Goal: Feedback & Contribution: Leave review/rating

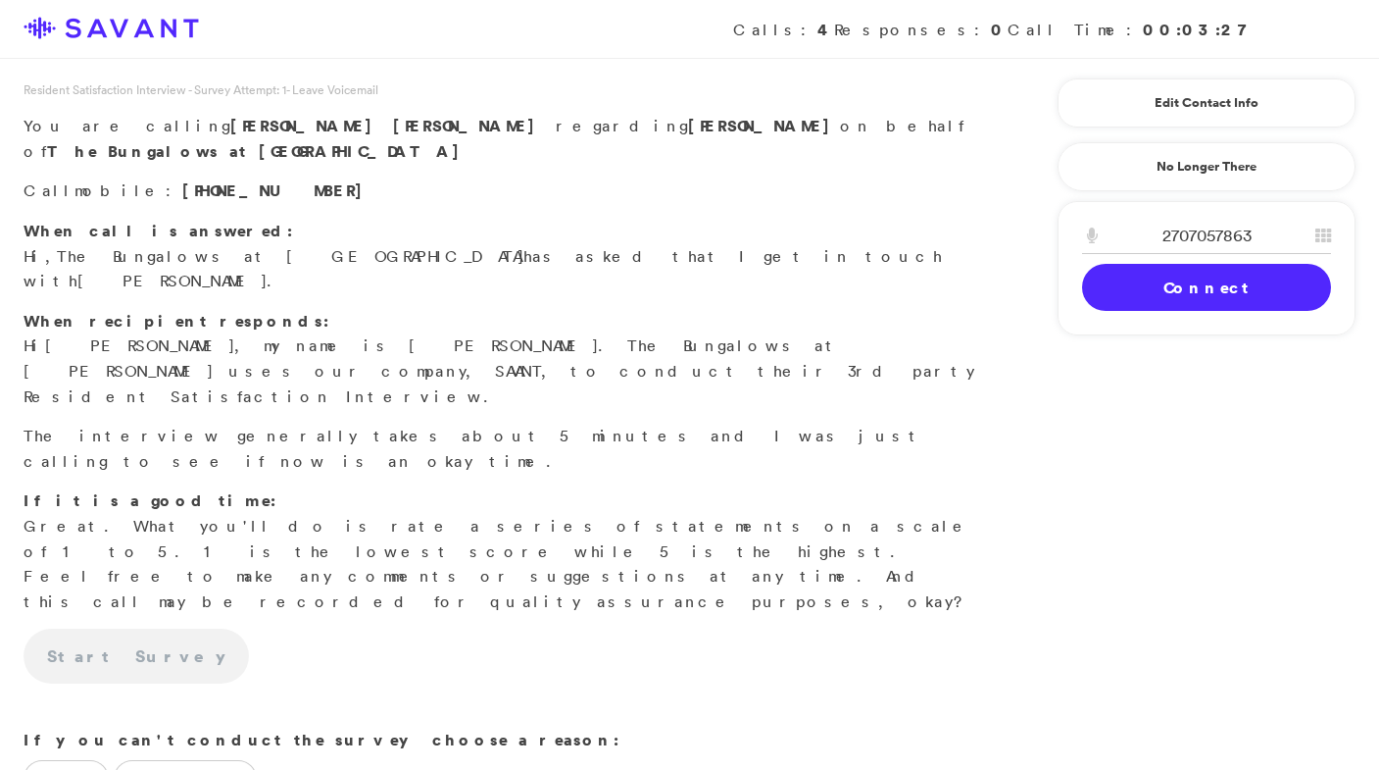
click at [1121, 287] on link "Connect" at bounding box center [1206, 287] width 249 height 47
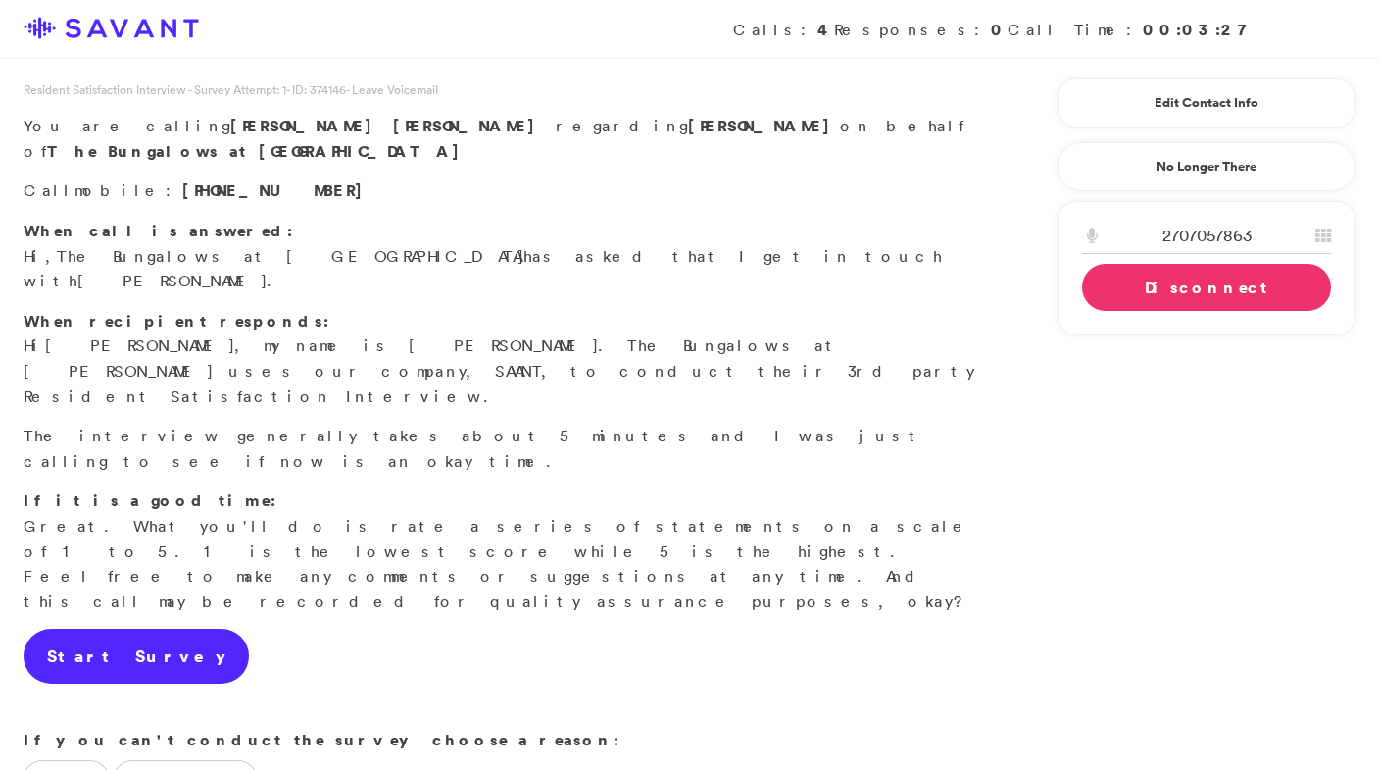
click at [111, 628] on link "Start Survey" at bounding box center [136, 655] width 225 height 55
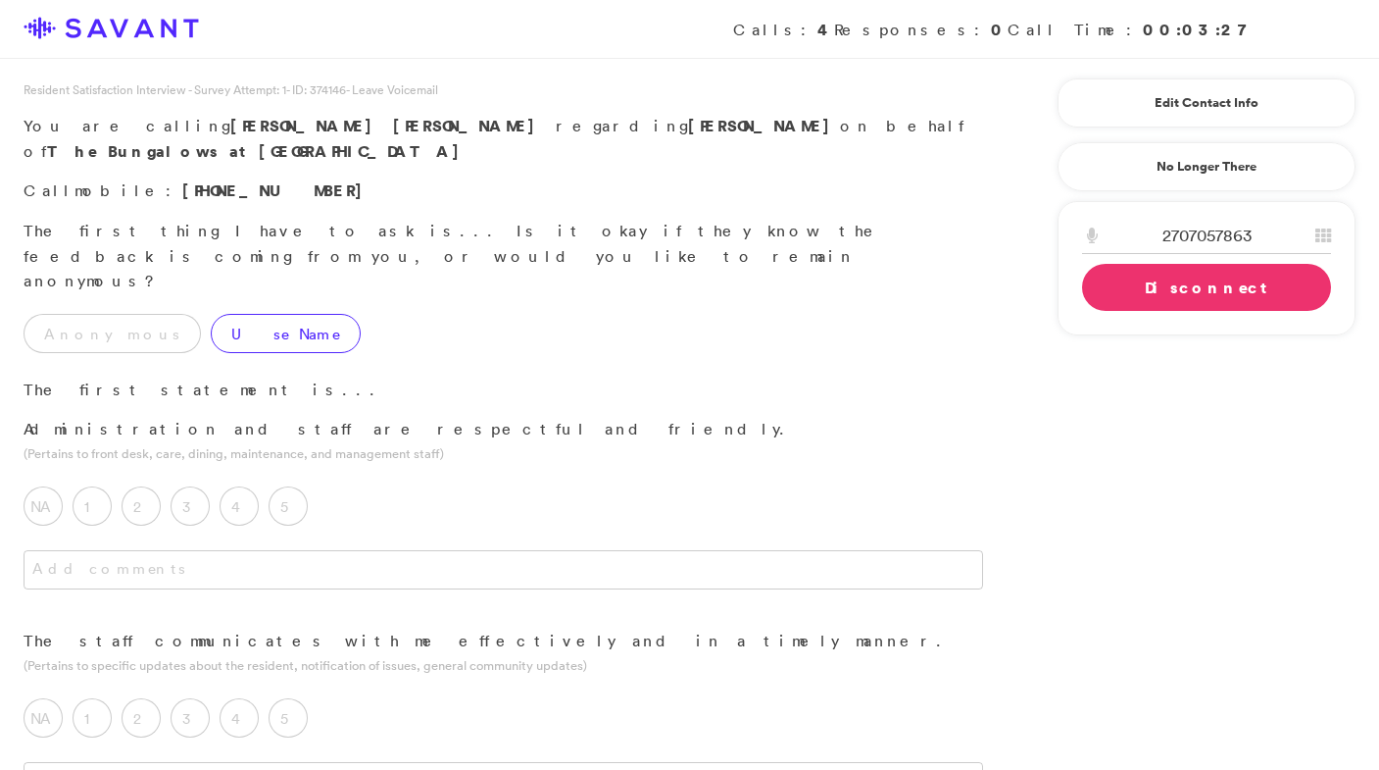
click at [236, 314] on label "Use Name" at bounding box center [286, 333] width 150 height 39
click at [304, 486] on label "5" at bounding box center [288, 505] width 39 height 39
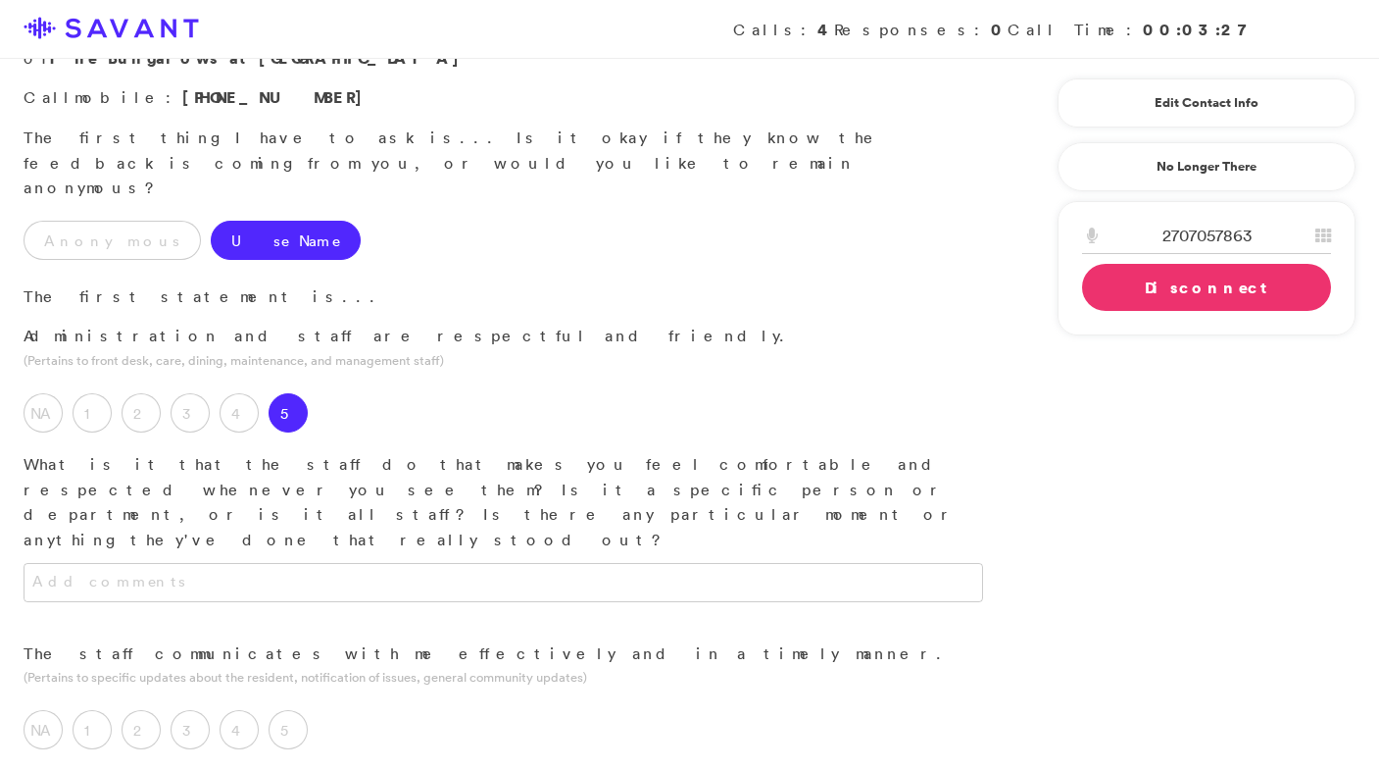
scroll to position [95, 0]
click at [354, 561] on textarea at bounding box center [504, 580] width 960 height 39
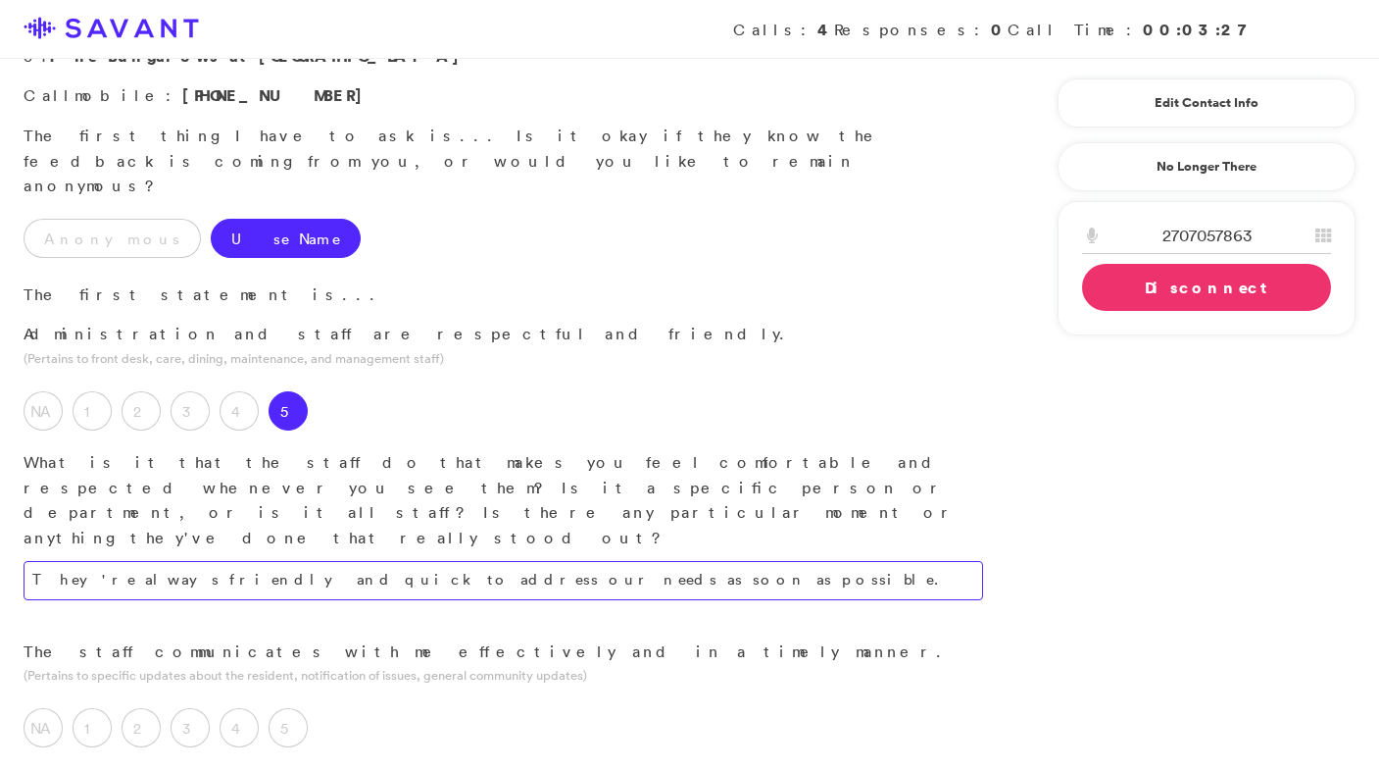
scroll to position [114, 0]
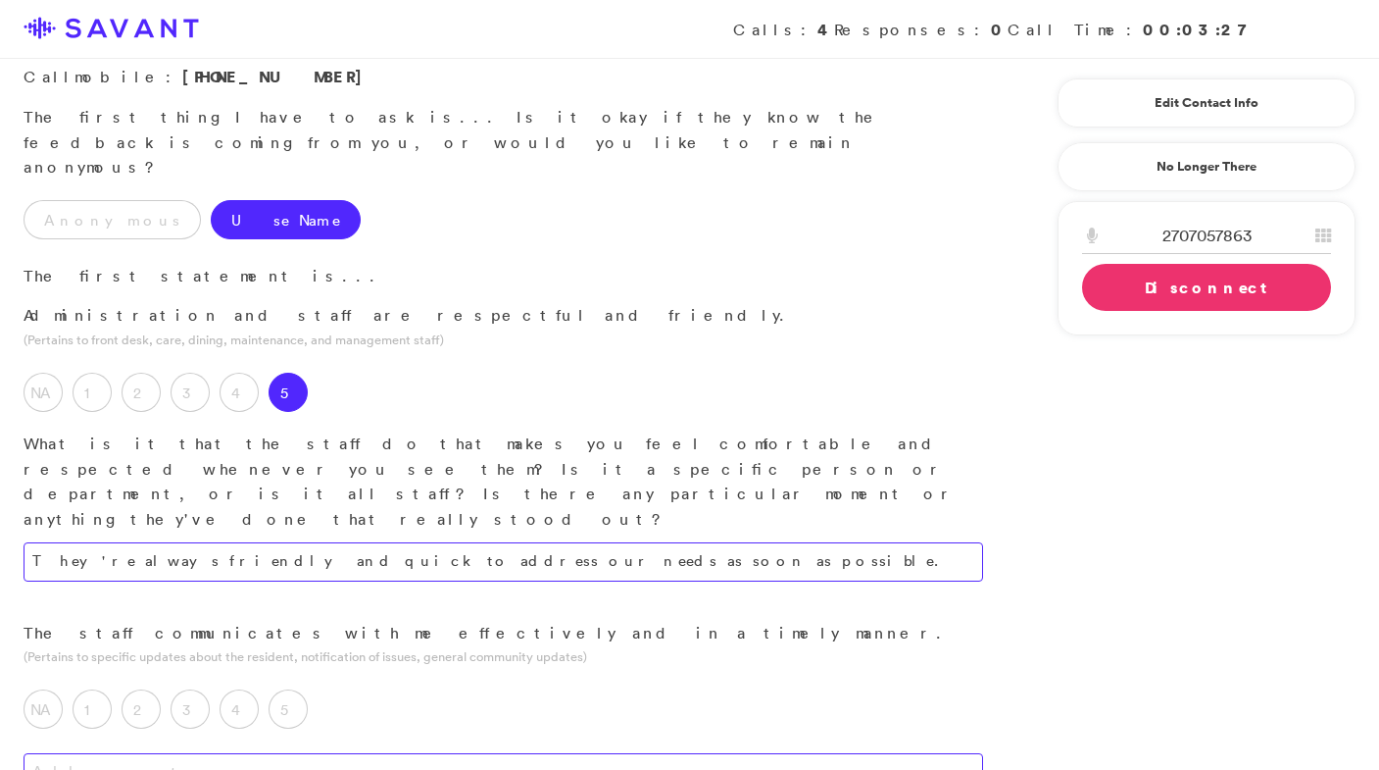
type textarea "They're always friendly and quick to address our needs as soon as possible."
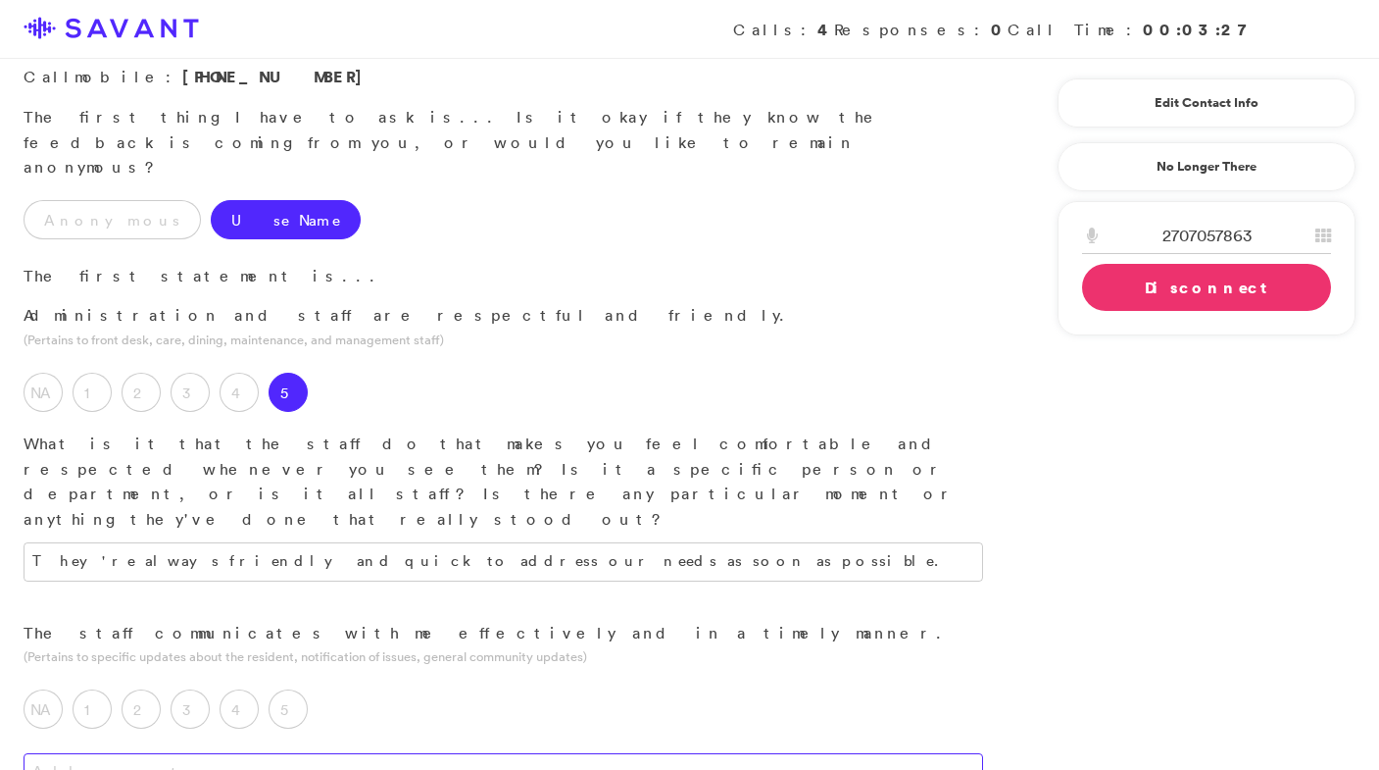
click at [433, 753] on textarea at bounding box center [504, 772] width 960 height 39
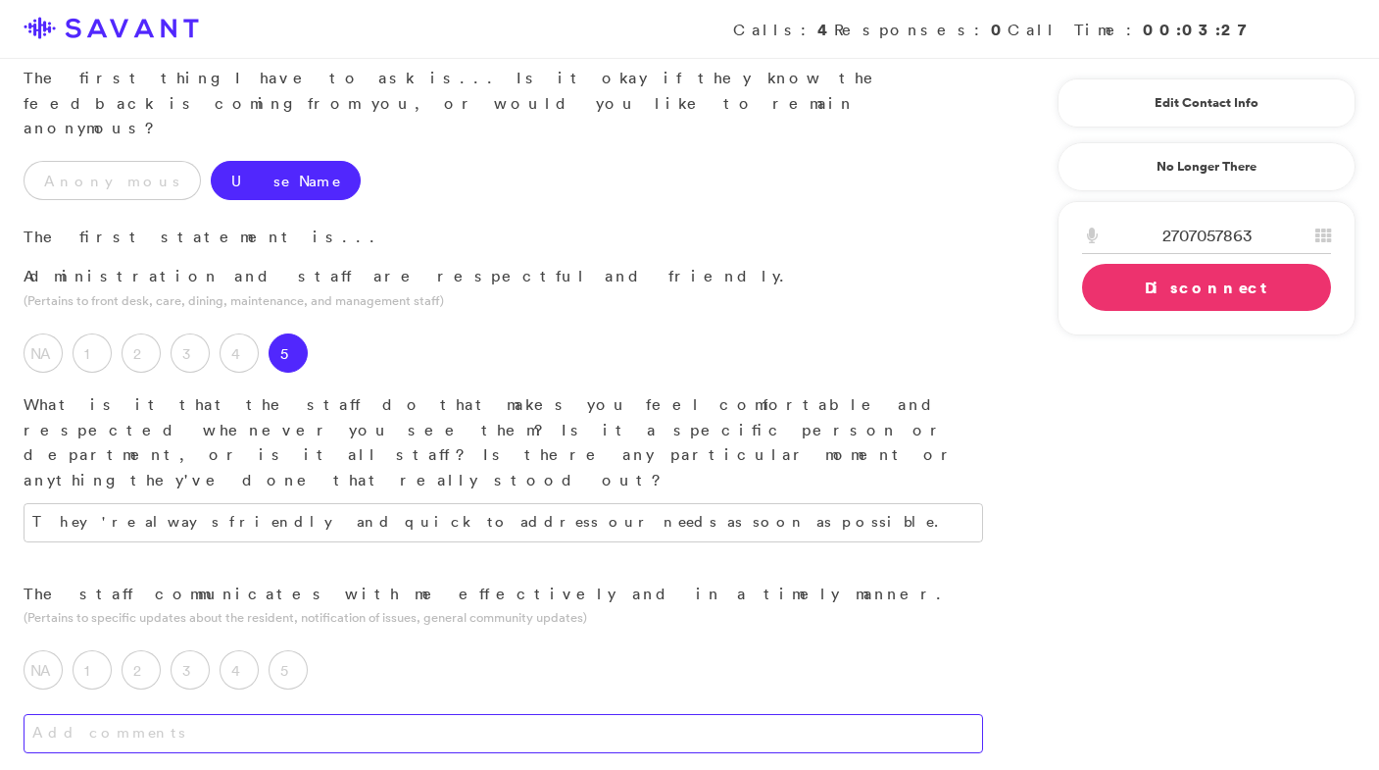
scroll to position [156, 0]
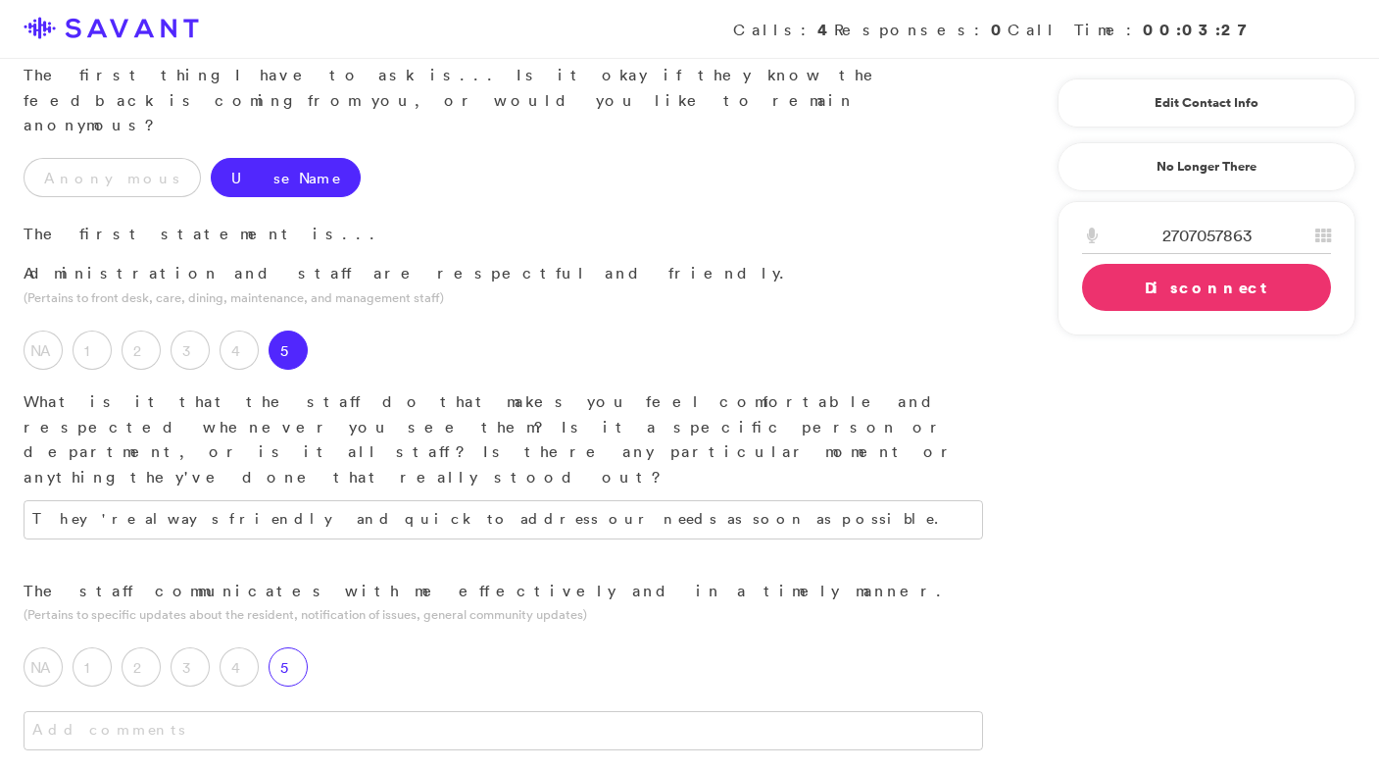
click at [288, 647] on label "5" at bounding box center [288, 666] width 39 height 39
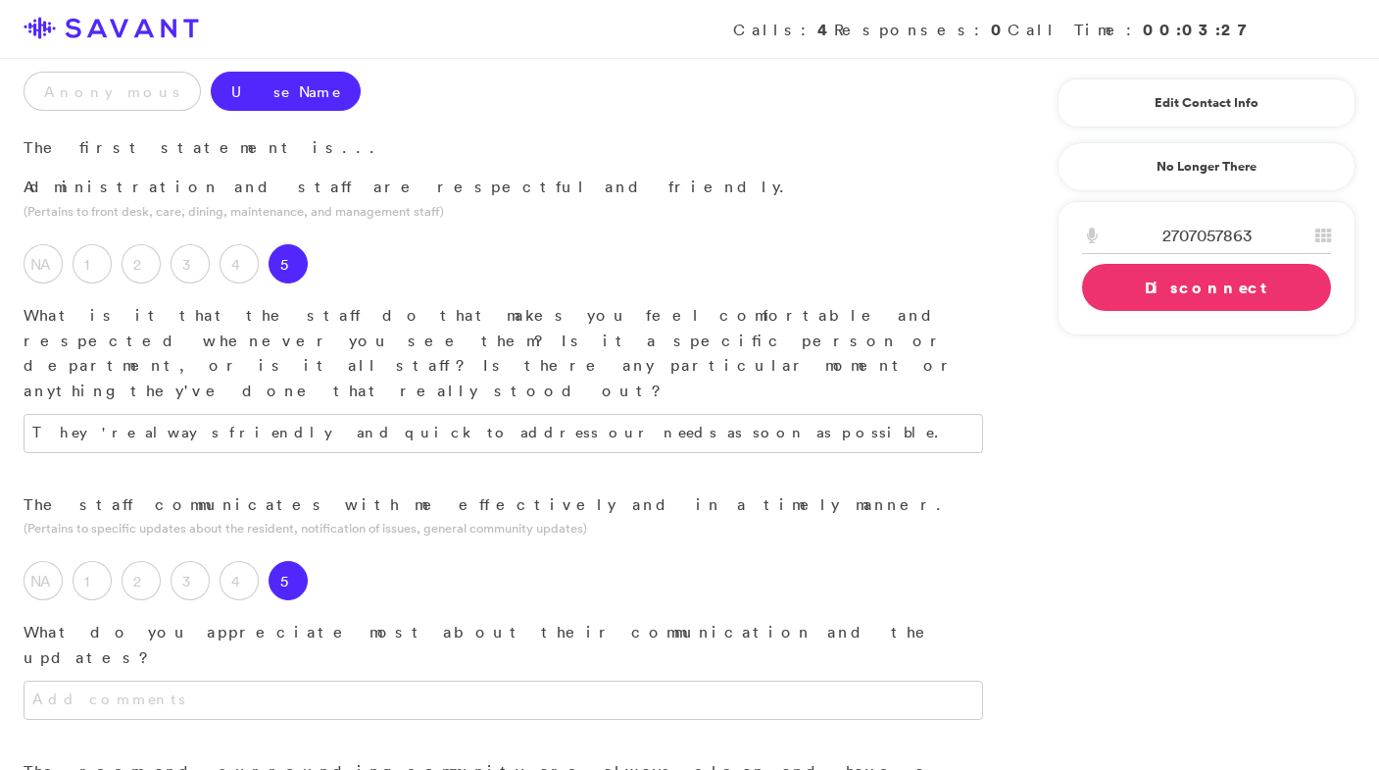
scroll to position [260, 0]
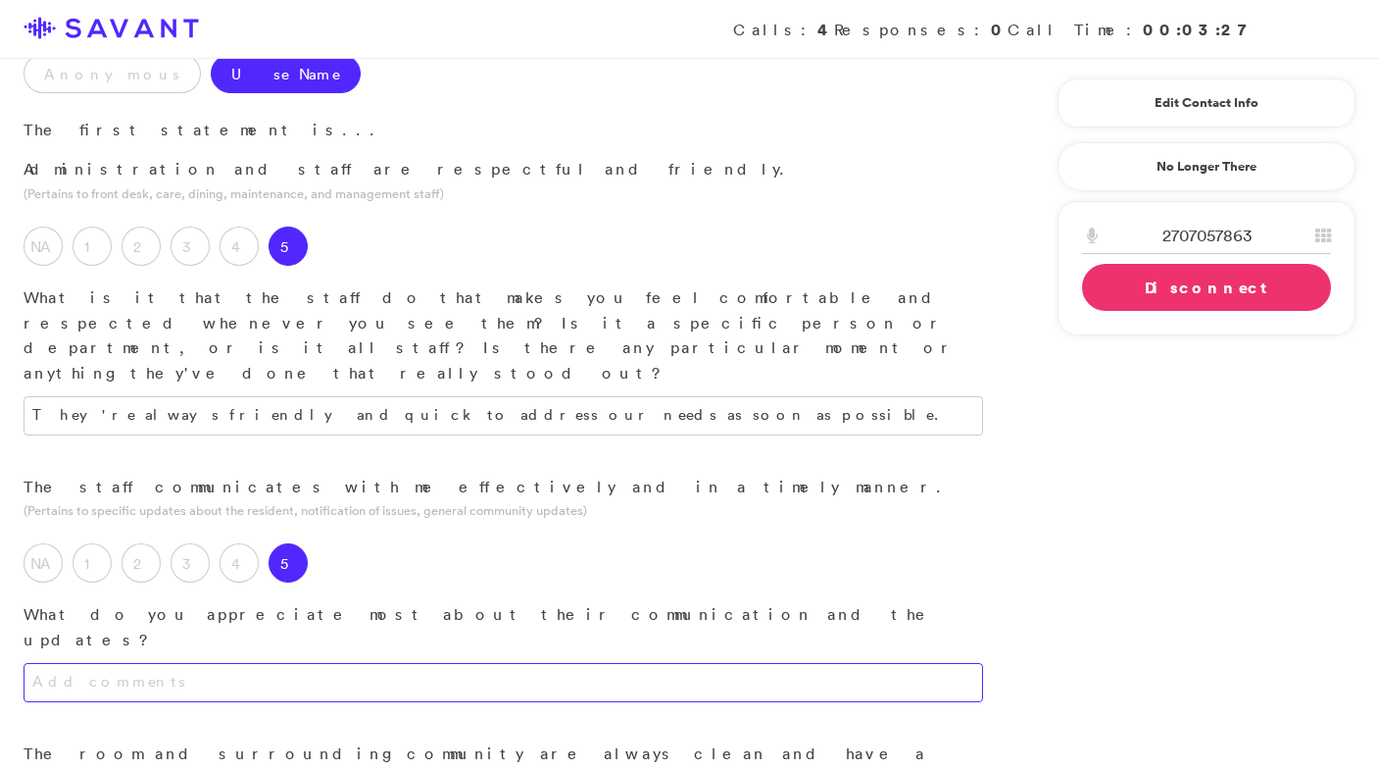
click at [326, 663] on textarea at bounding box center [504, 682] width 960 height 39
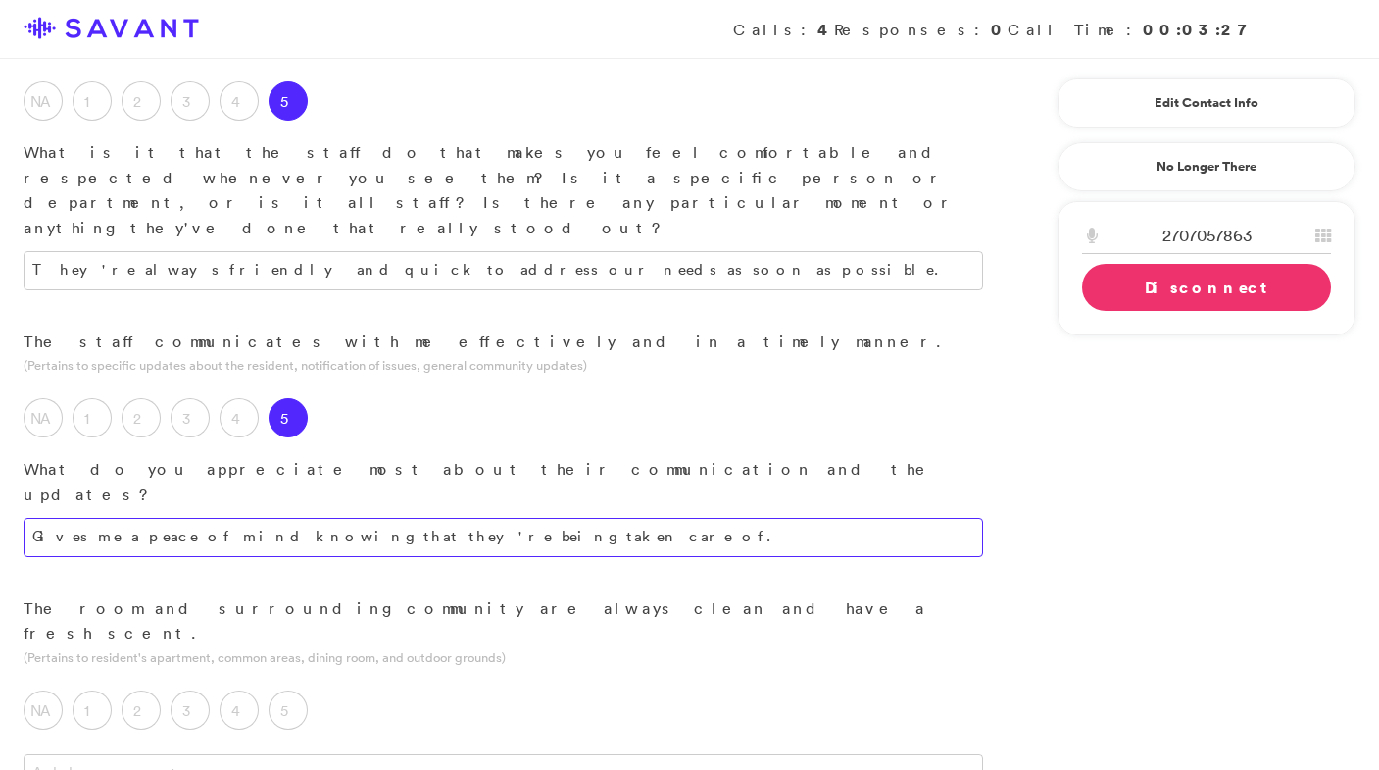
scroll to position [430, 0]
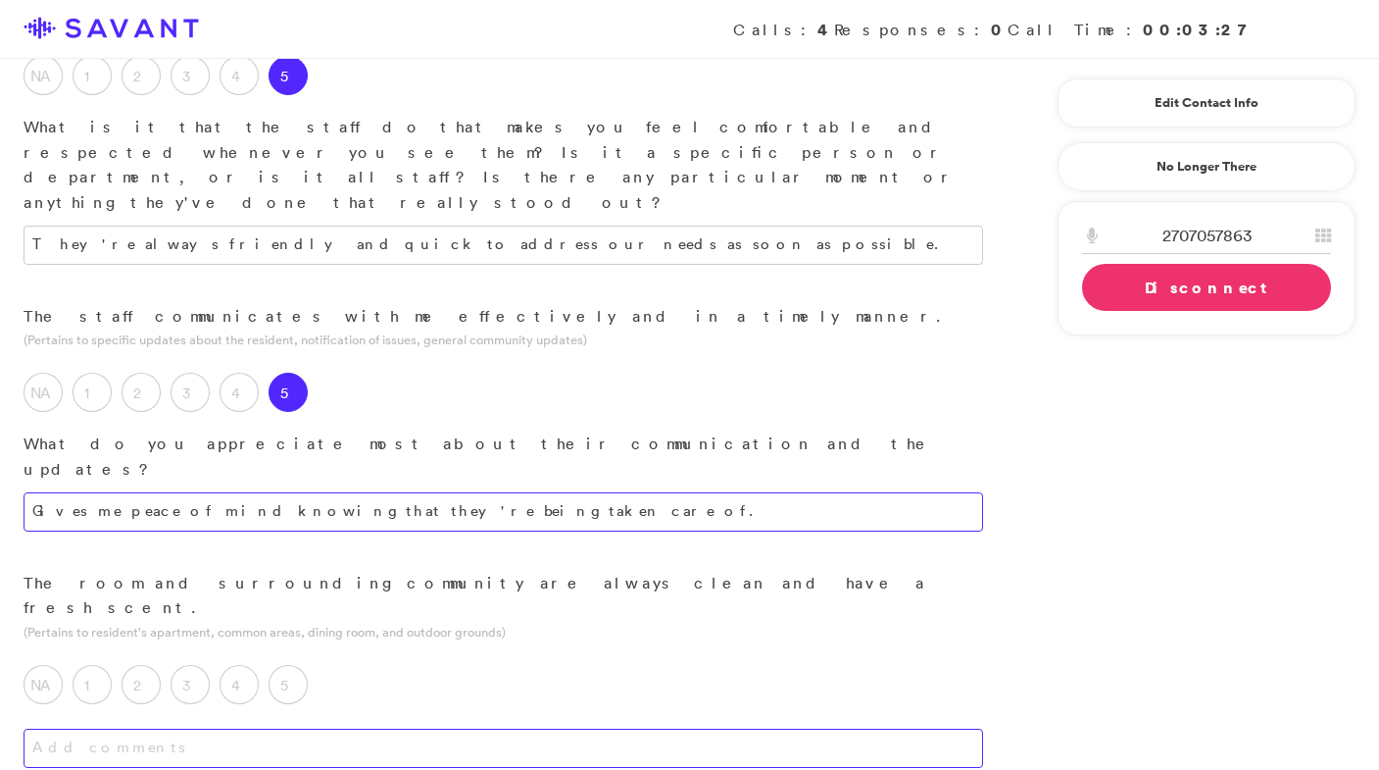
type textarea "Gives me peace of mind knowing that they're being taken care of."
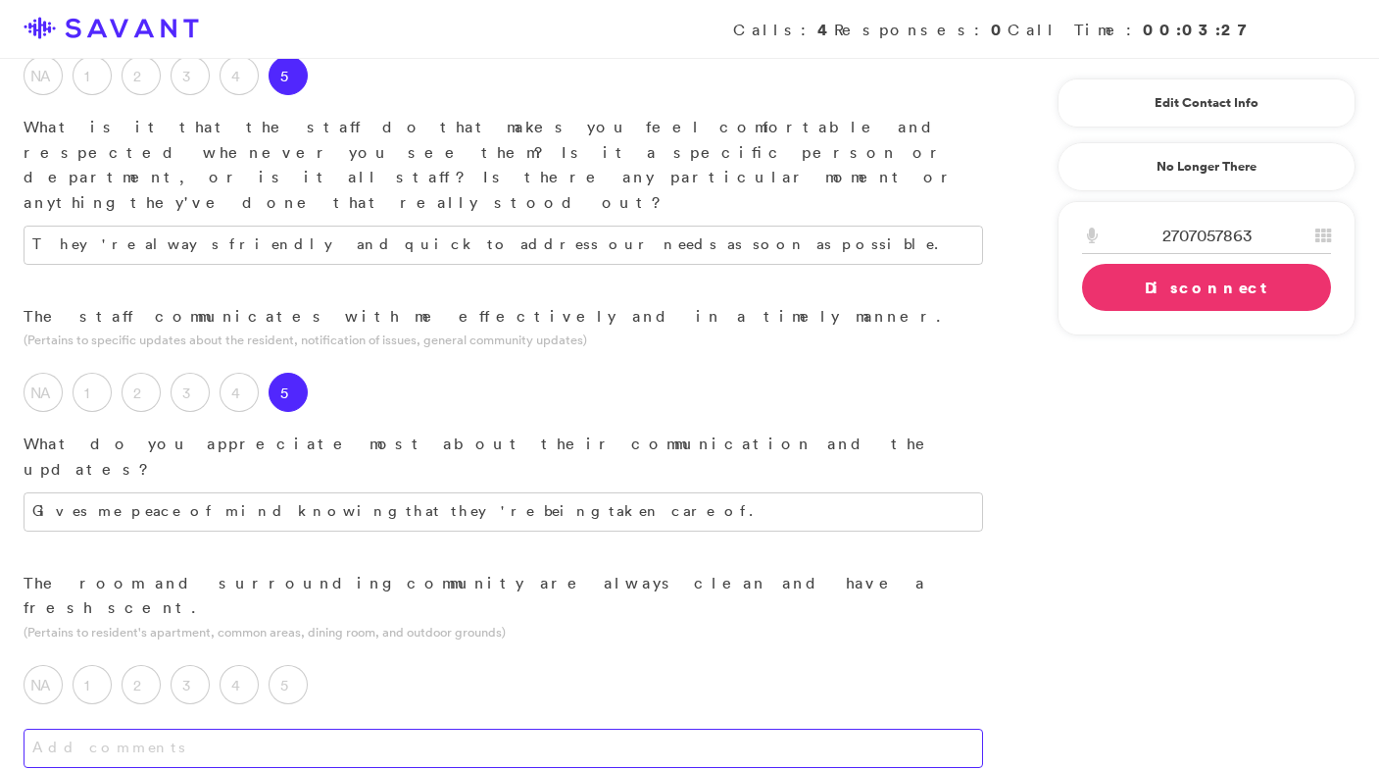
click at [251, 728] on textarea at bounding box center [504, 747] width 960 height 39
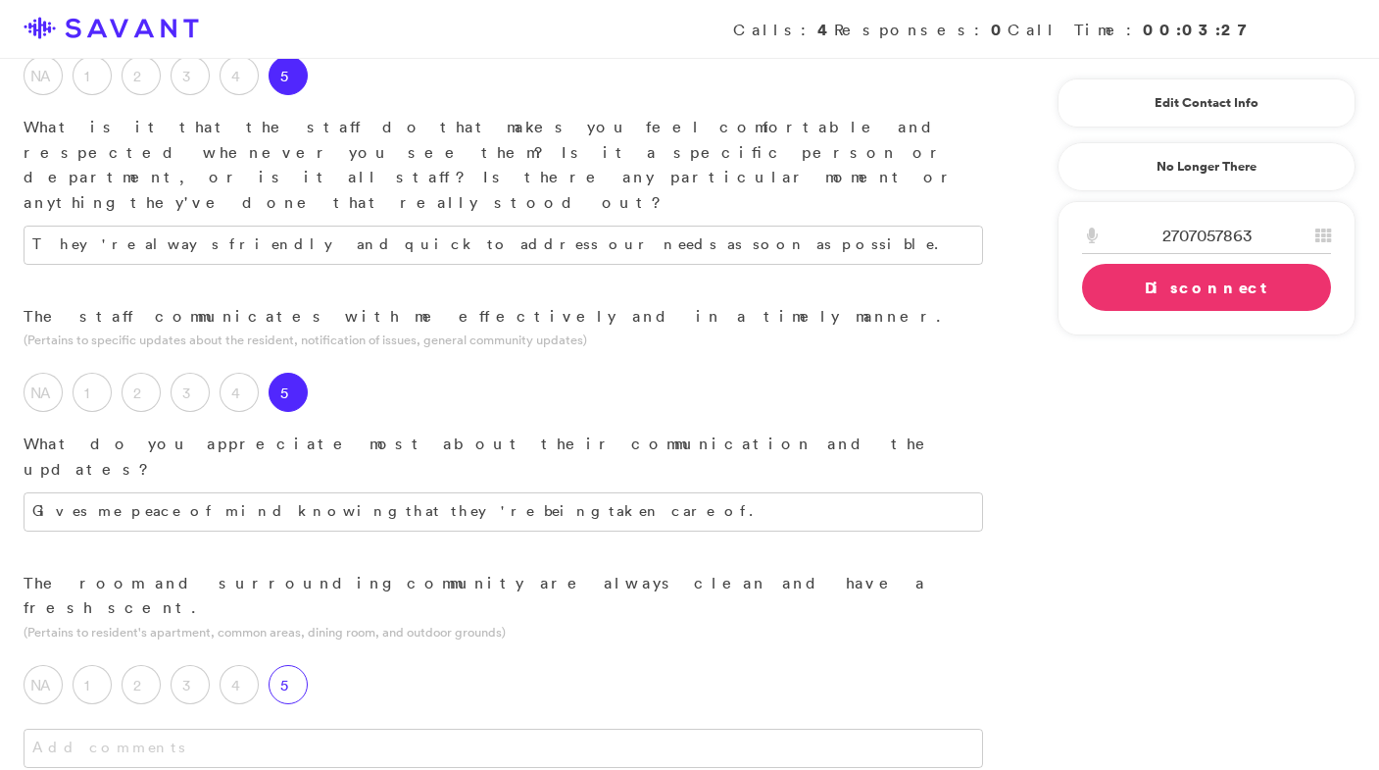
click at [283, 665] on label "5" at bounding box center [288, 684] width 39 height 39
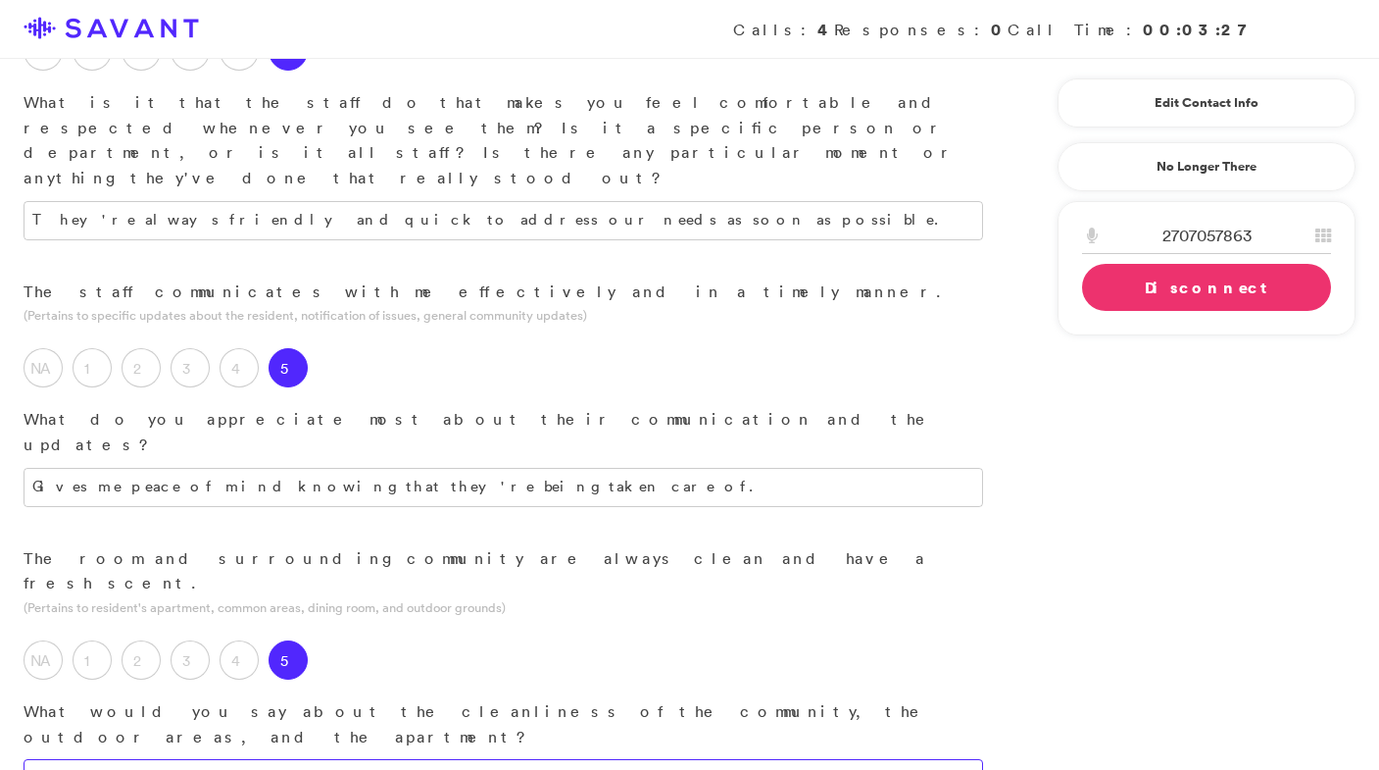
scroll to position [464, 0]
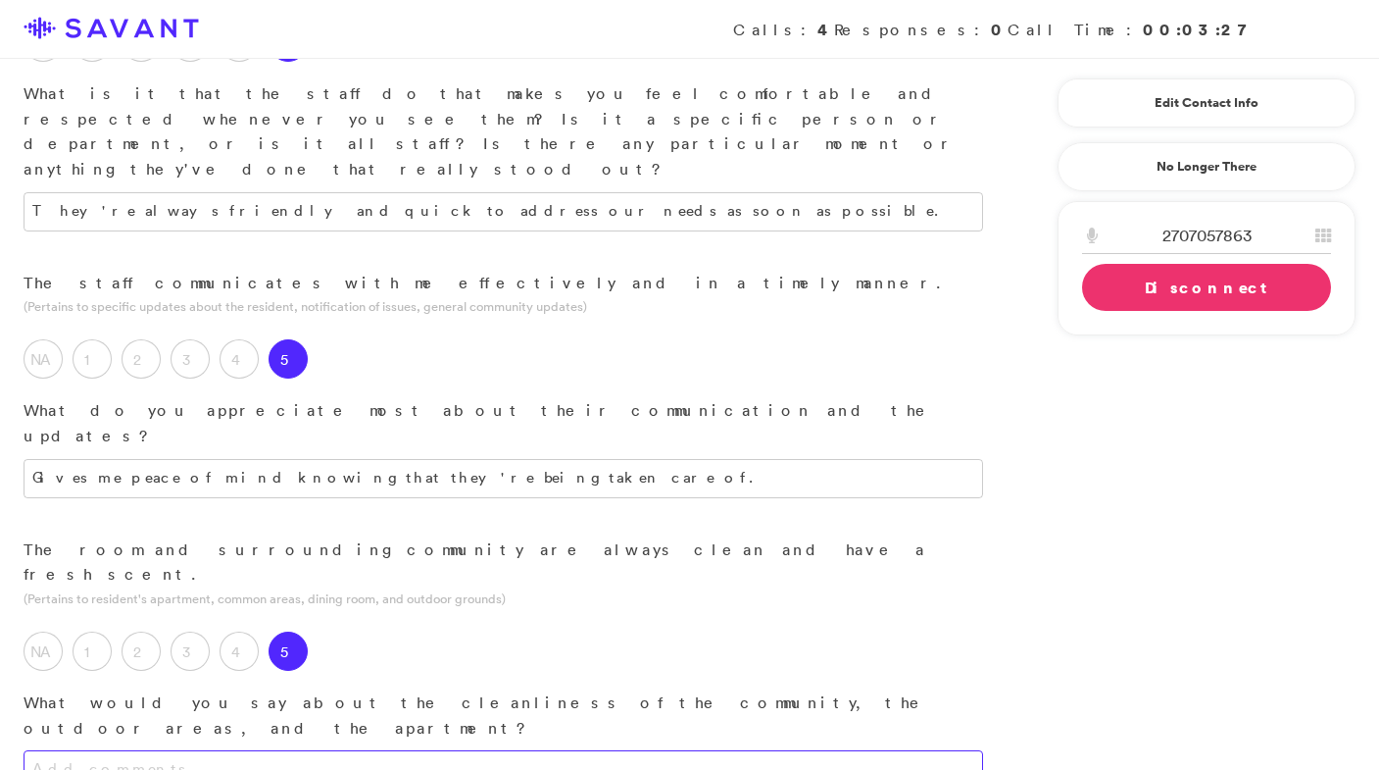
click at [298, 750] on textarea at bounding box center [504, 769] width 960 height 39
click at [453, 750] on textarea "They take care of things very well. If there's a problem with naything, they ad…" at bounding box center [504, 769] width 960 height 39
click at [687, 750] on textarea "They take care of things very well. If there's a problem with anything, they ad…" at bounding box center [504, 769] width 960 height 39
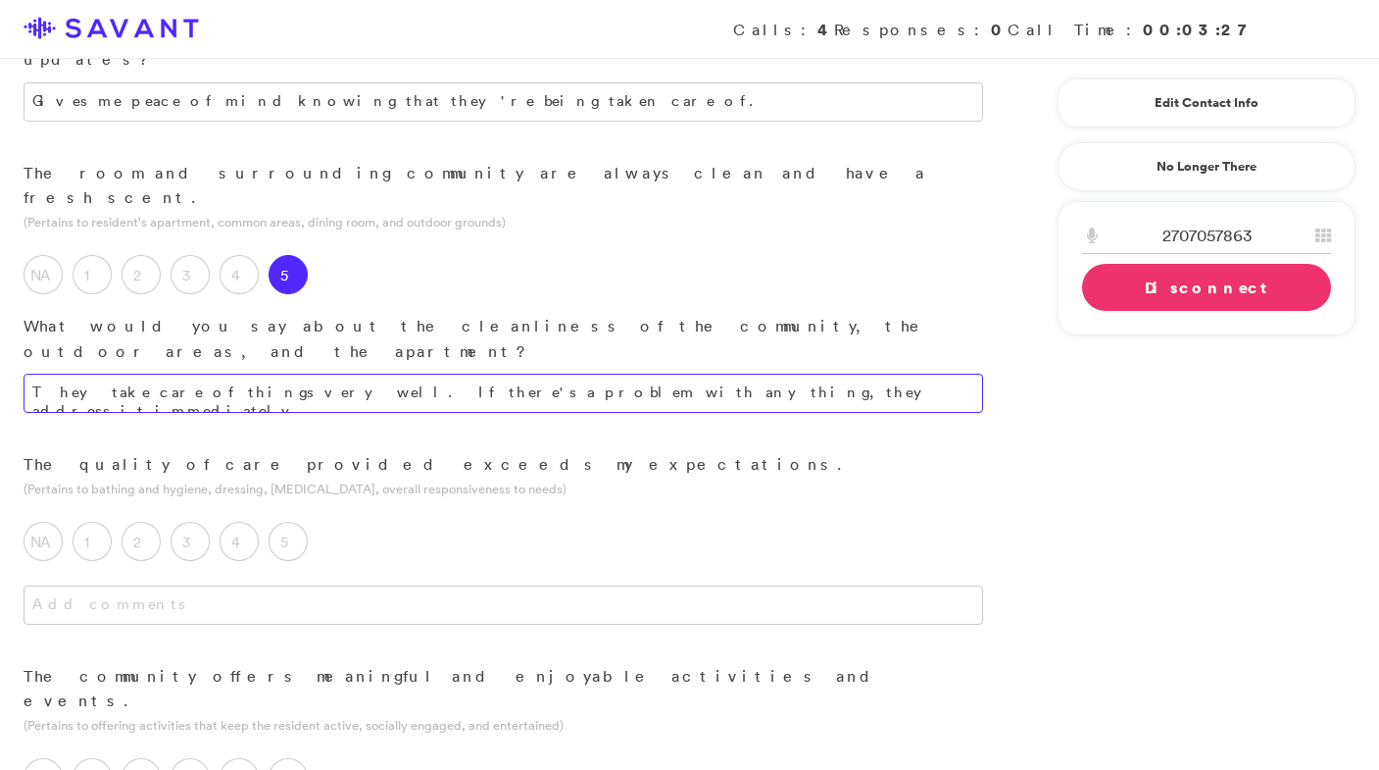
scroll to position [858, 0]
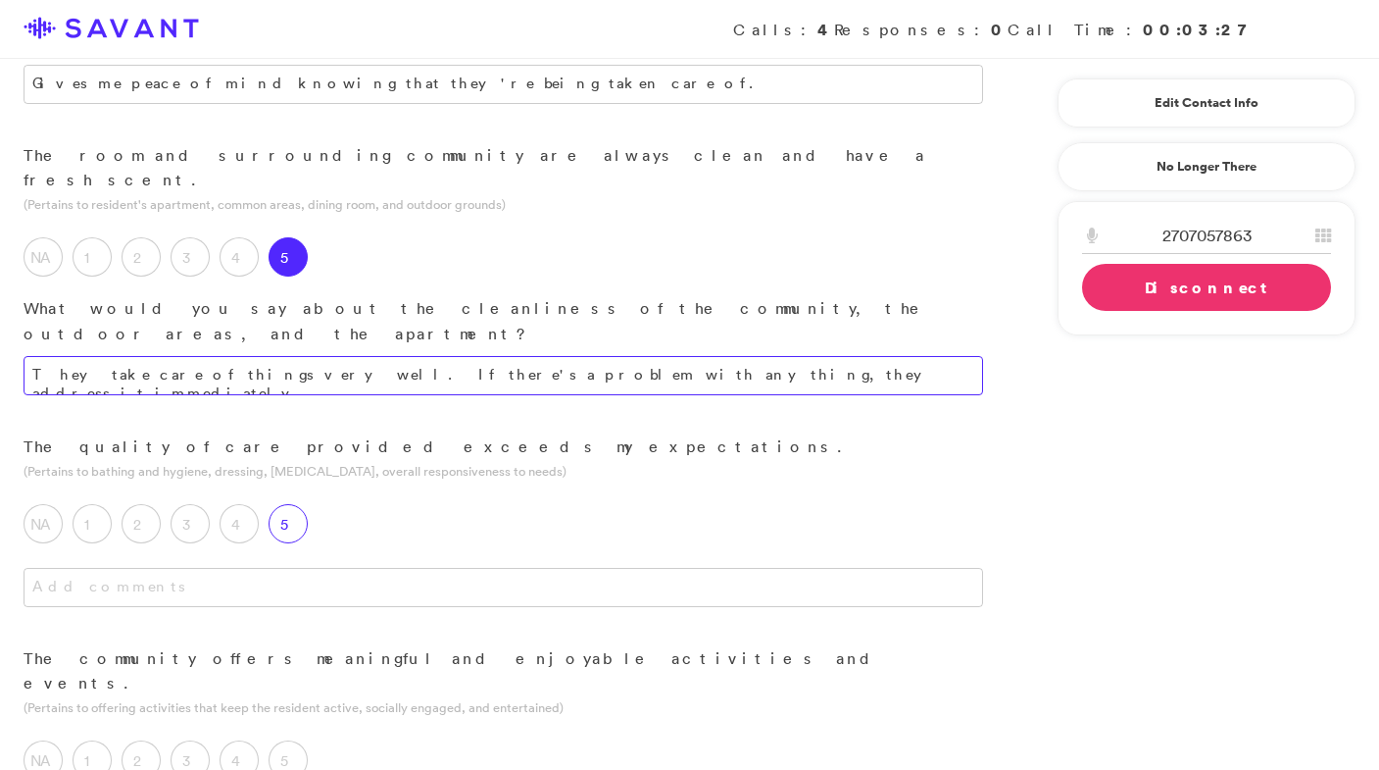
type textarea "They take care of things very well. If there's a problem with anything, they ad…"
click at [295, 504] on label "5" at bounding box center [288, 523] width 39 height 39
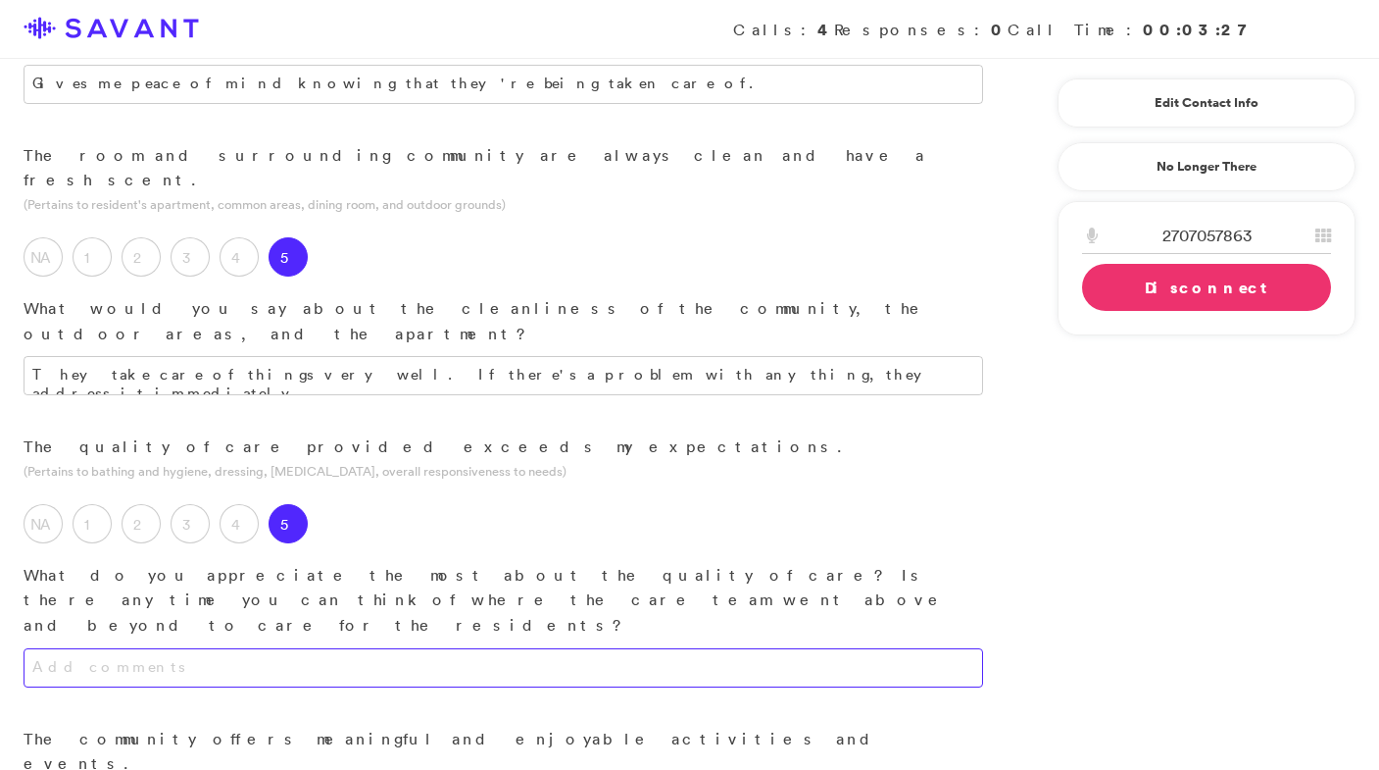
click at [293, 648] on textarea at bounding box center [504, 667] width 960 height 39
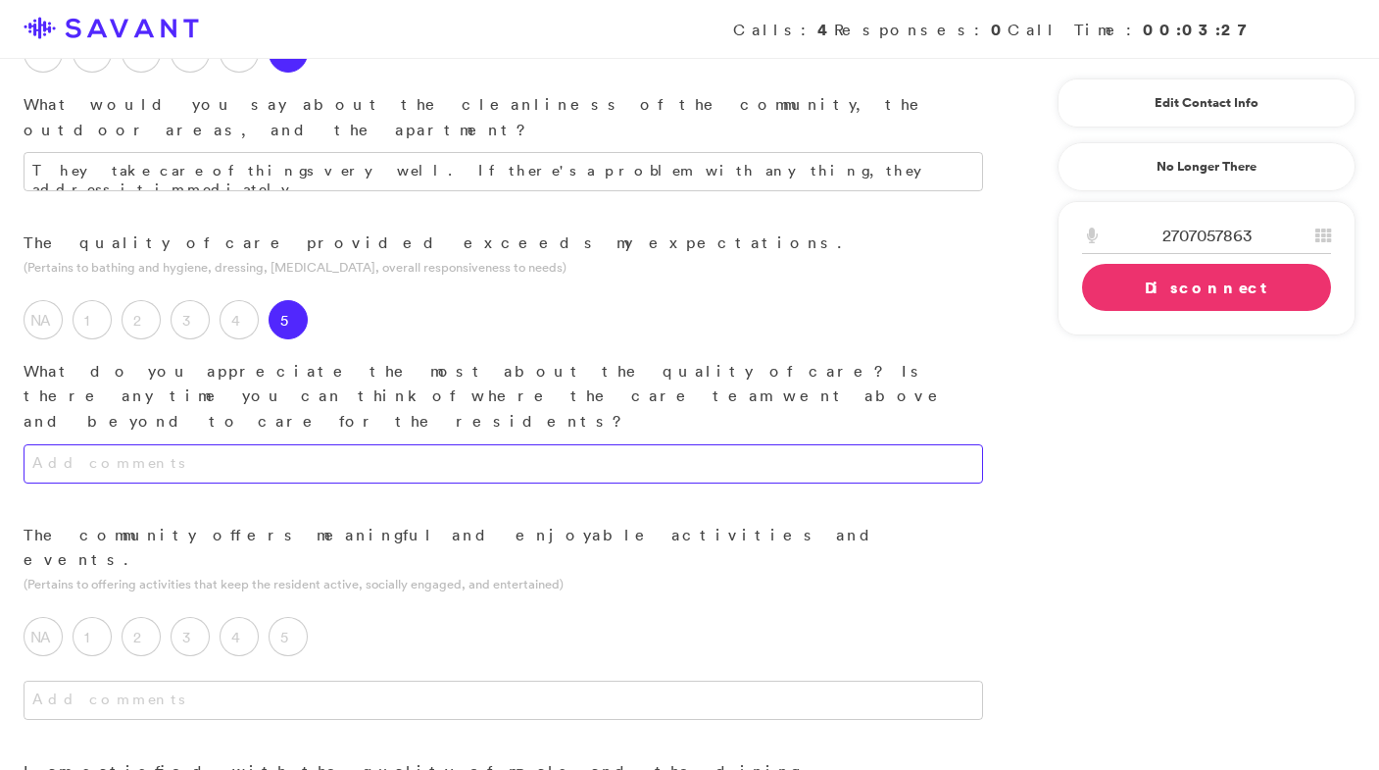
scroll to position [1085, 0]
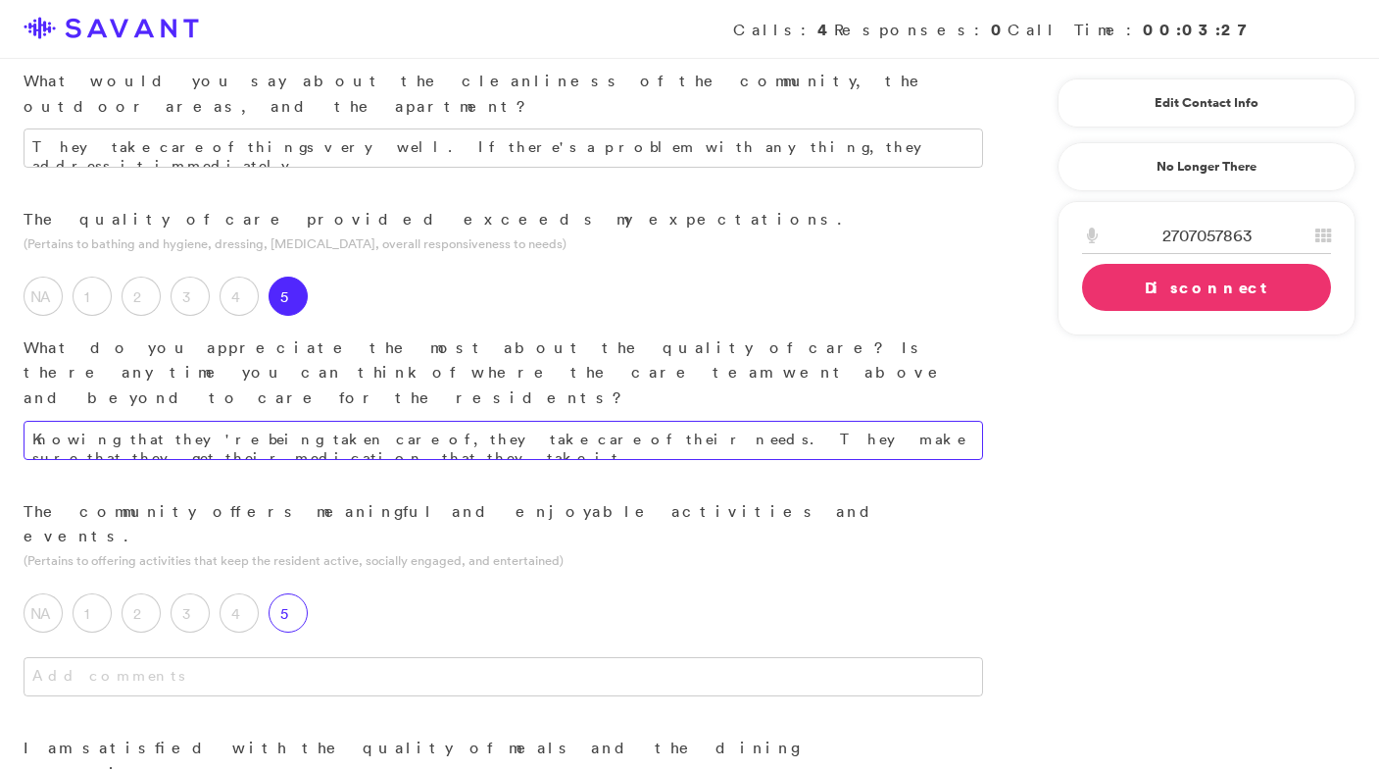
type textarea "Knowing that they're being taken care of, they take care of their needs. They m…"
click at [293, 593] on label "5" at bounding box center [288, 612] width 39 height 39
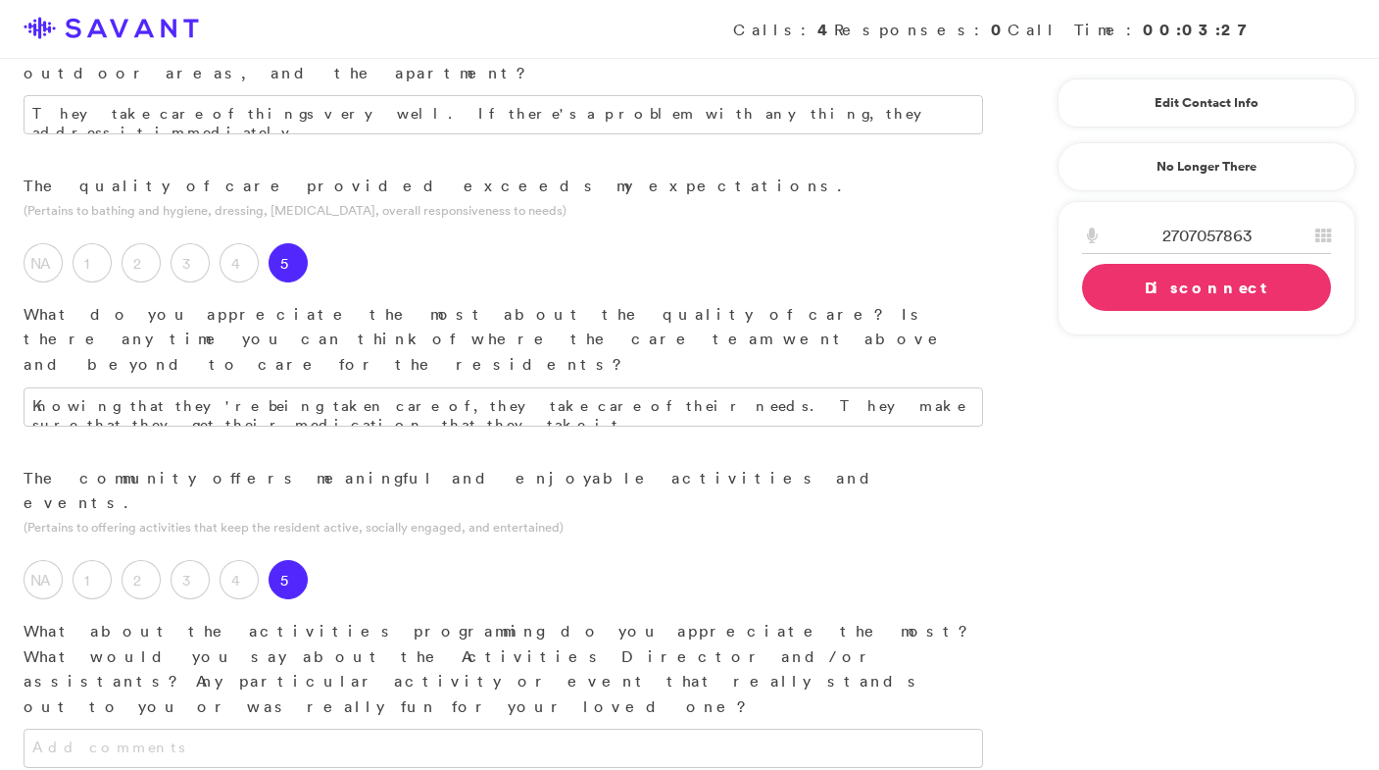
scroll to position [1176, 0]
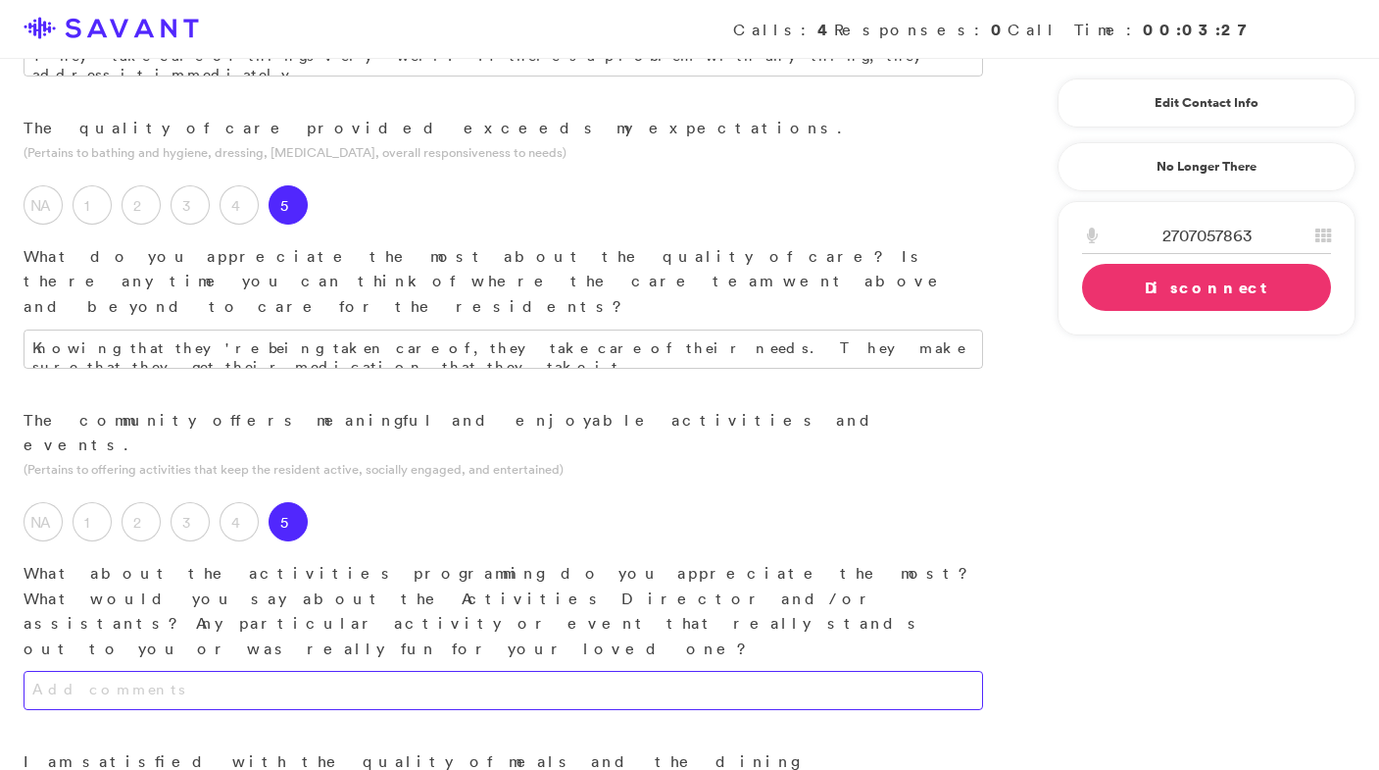
click at [392, 671] on textarea at bounding box center [504, 690] width 960 height 39
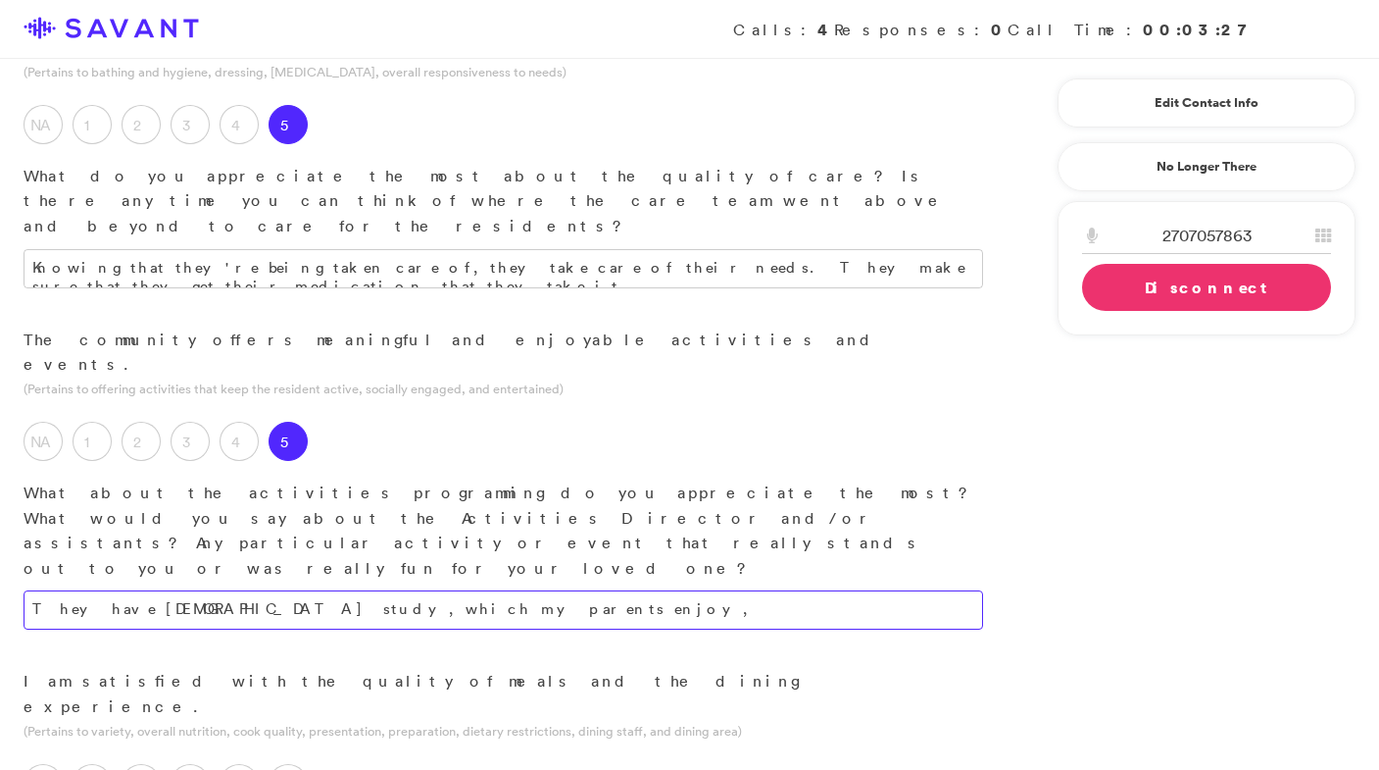
scroll to position [1310, 0]
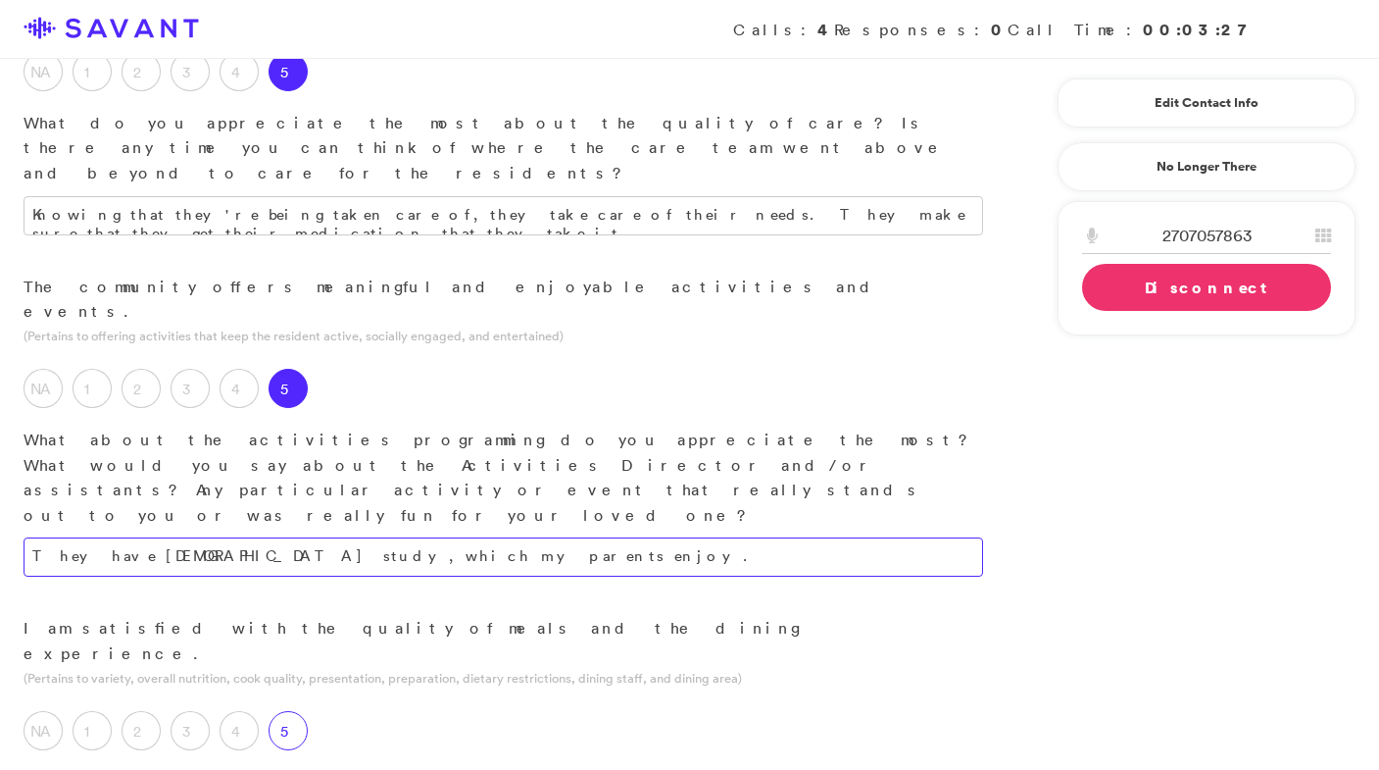
type textarea "They have [DEMOGRAPHIC_DATA] study, which my parents enjoy."
click at [299, 711] on label "5" at bounding box center [288, 730] width 39 height 39
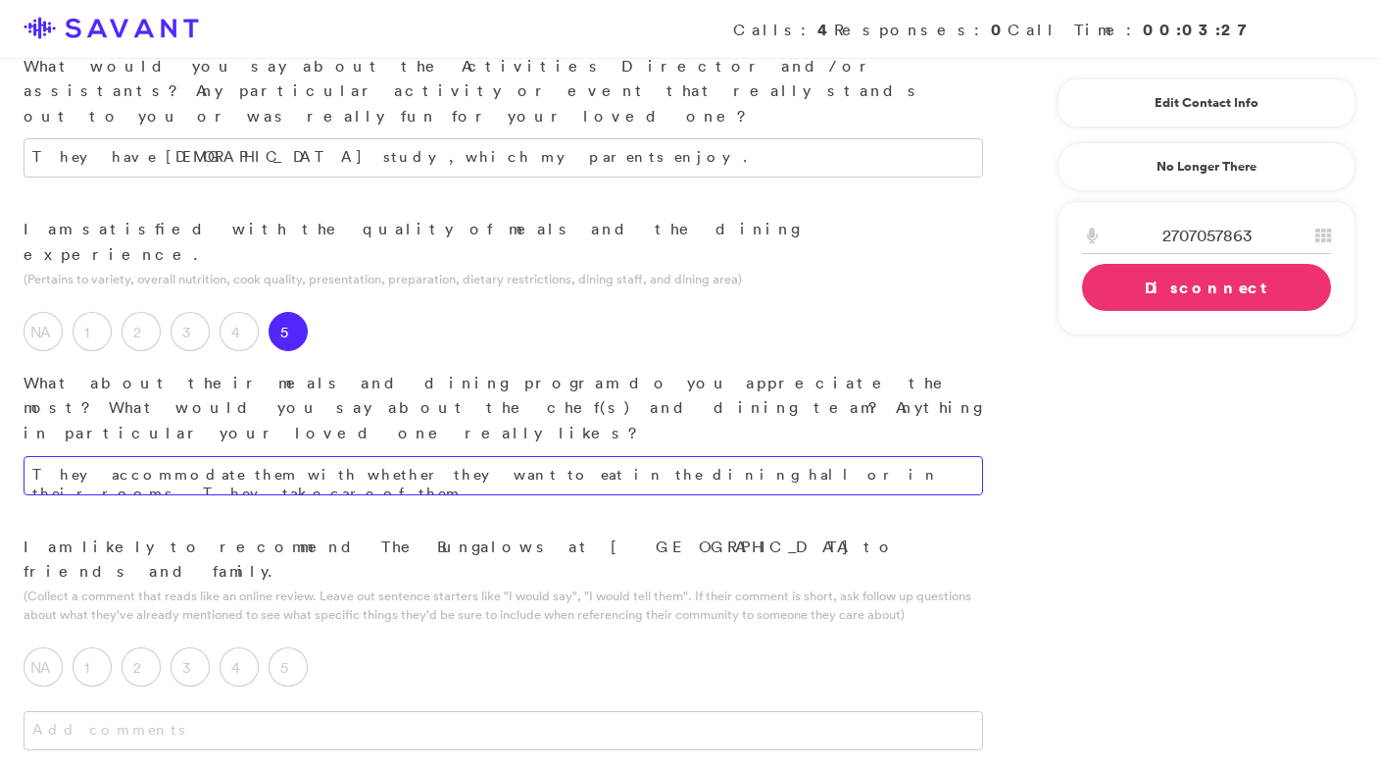
scroll to position [1760, 0]
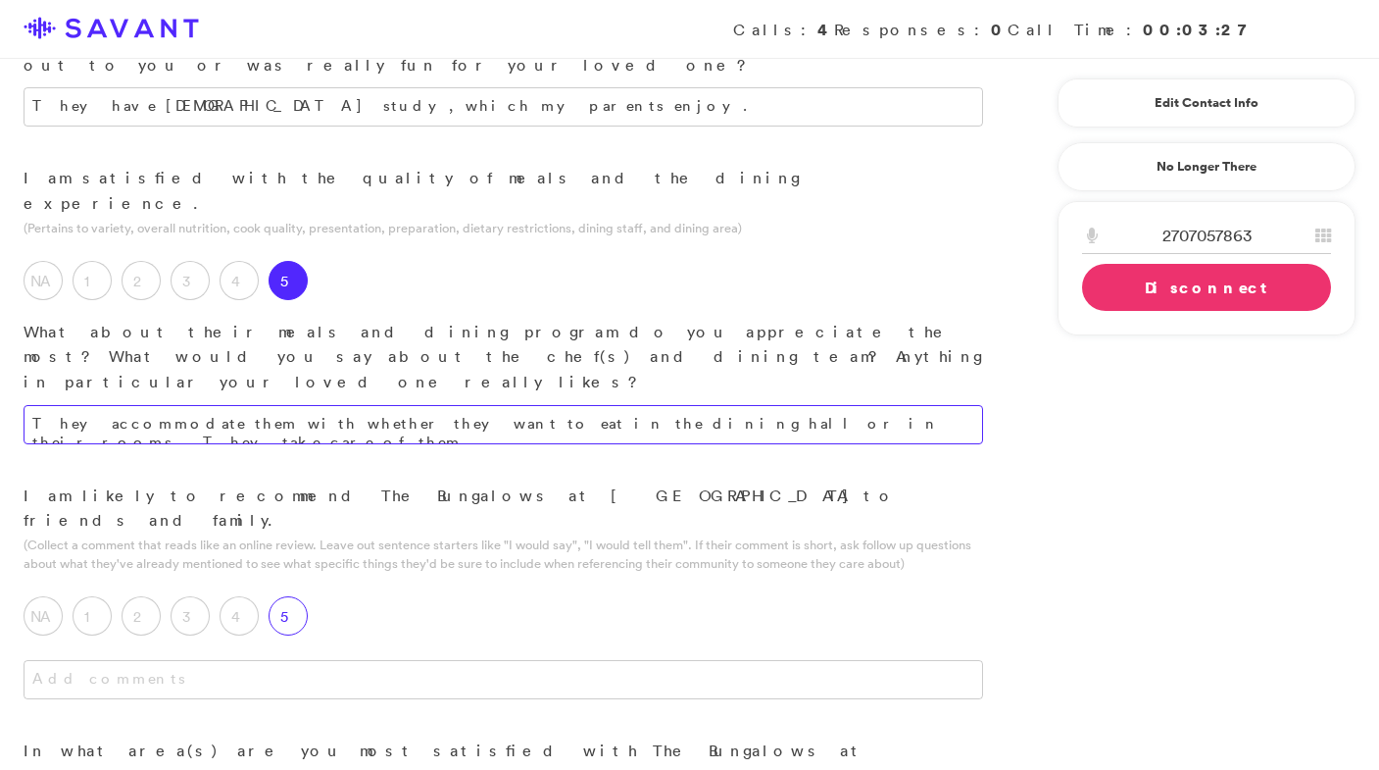
type textarea "They accommodate them with whether they want to eat in the dining hall or in th…"
click at [284, 596] on label "5" at bounding box center [288, 615] width 39 height 39
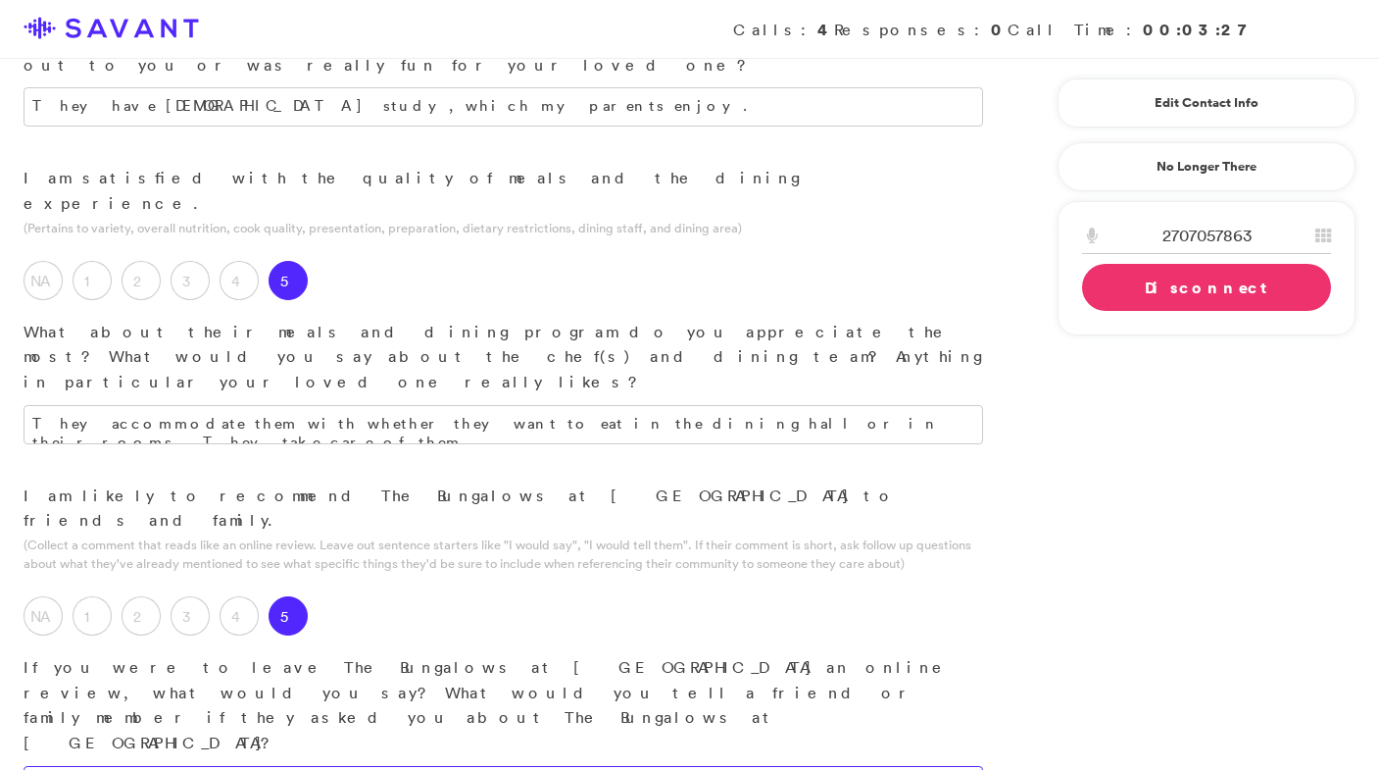
click at [296, 766] on textarea at bounding box center [504, 785] width 960 height 39
type textarea "It's a very well-kept, clean place, where they take care of their needs. I don'…"
type textarea "T"
type textarea "[MEDICAL_DATA] is a great thing; that was an issue at home."
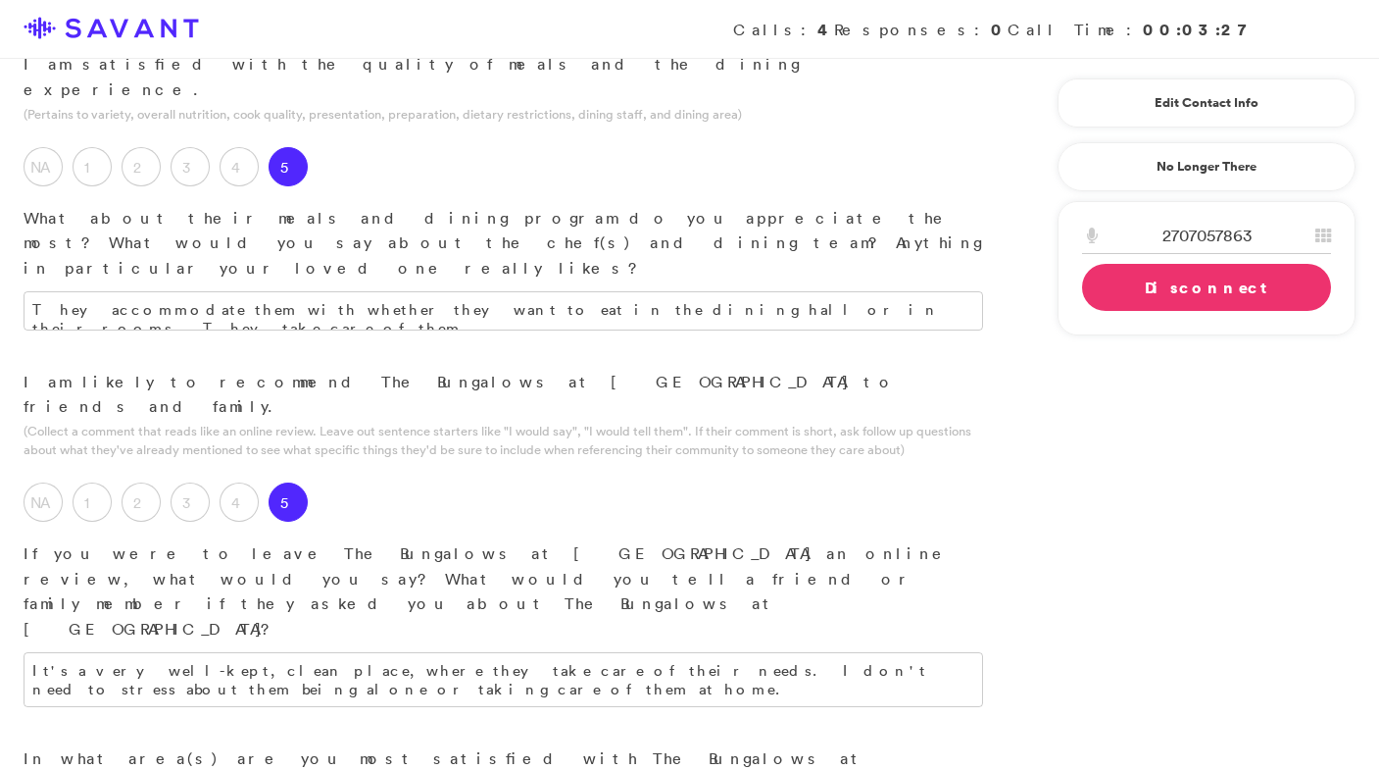
scroll to position [1875, 0]
click at [1205, 288] on link "Disconnect" at bounding box center [1206, 287] width 249 height 47
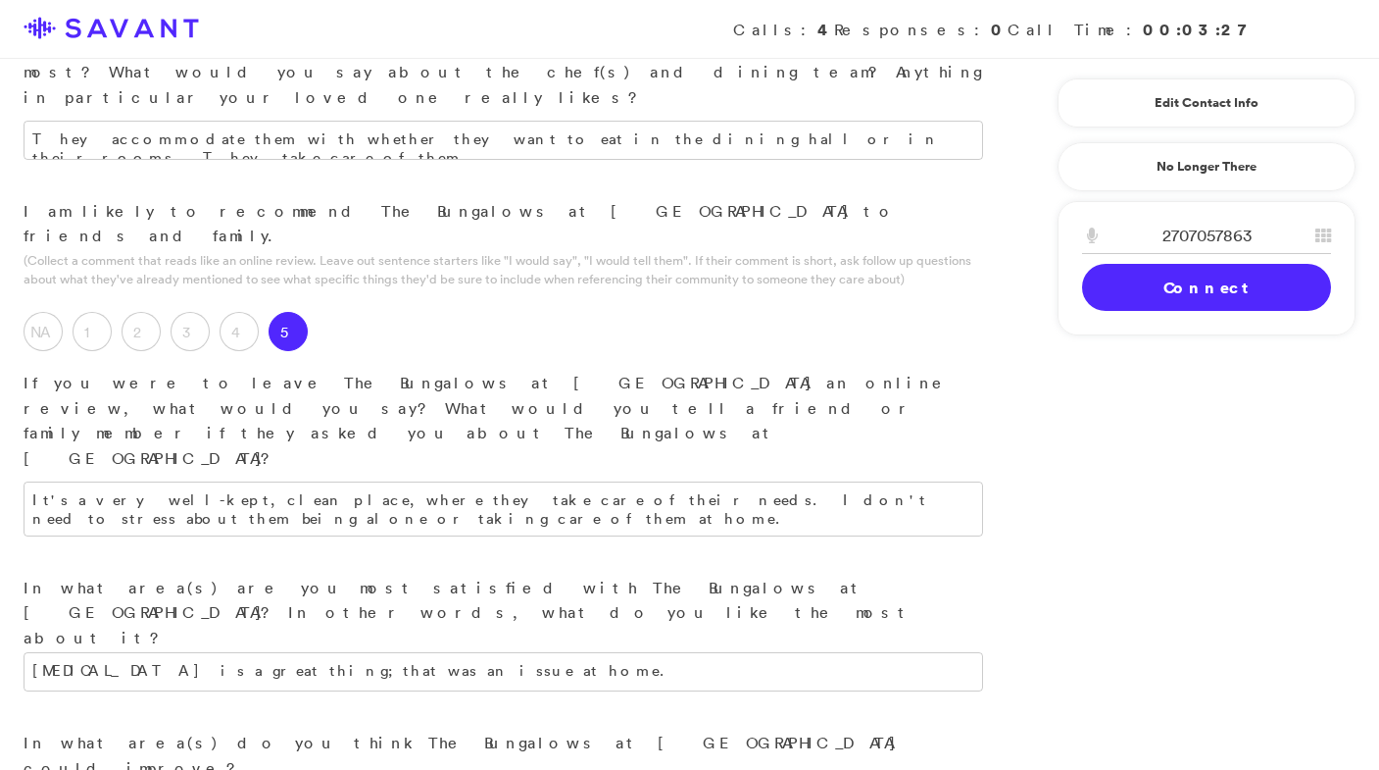
scroll to position [2237, 0]
